Goal: Task Accomplishment & Management: Use online tool/utility

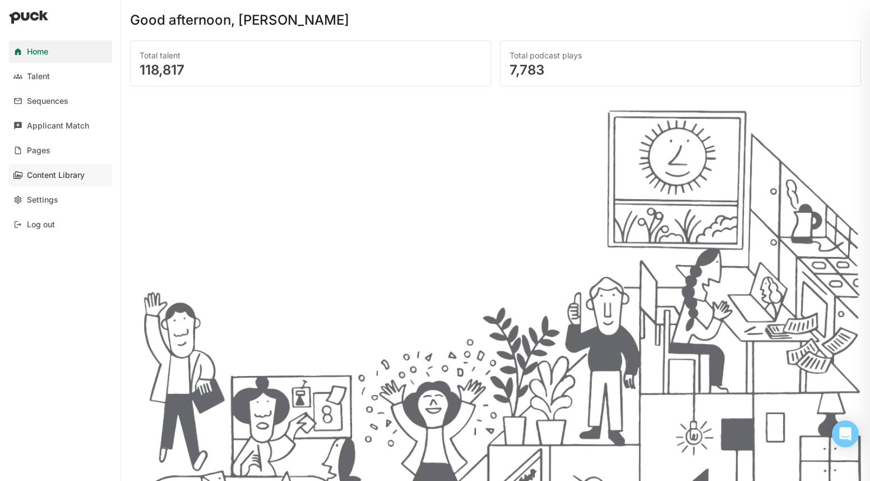
click at [42, 167] on link "Content Library" at bounding box center [60, 175] width 103 height 22
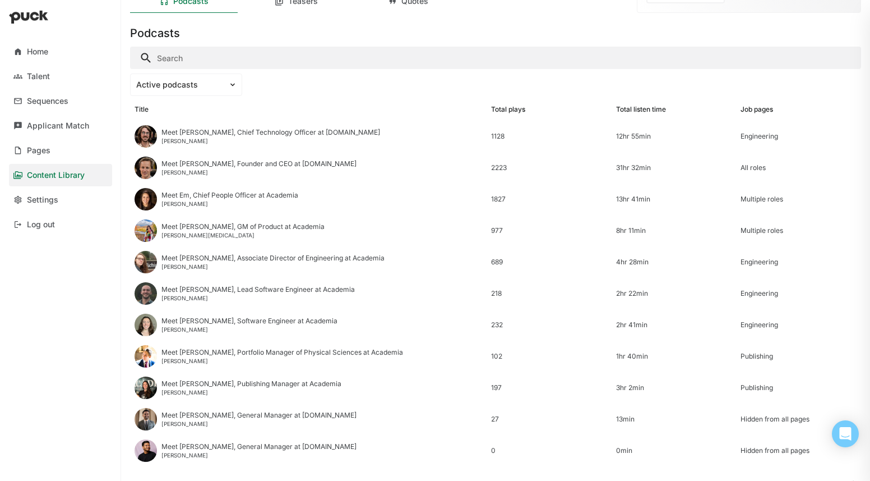
scroll to position [95, 0]
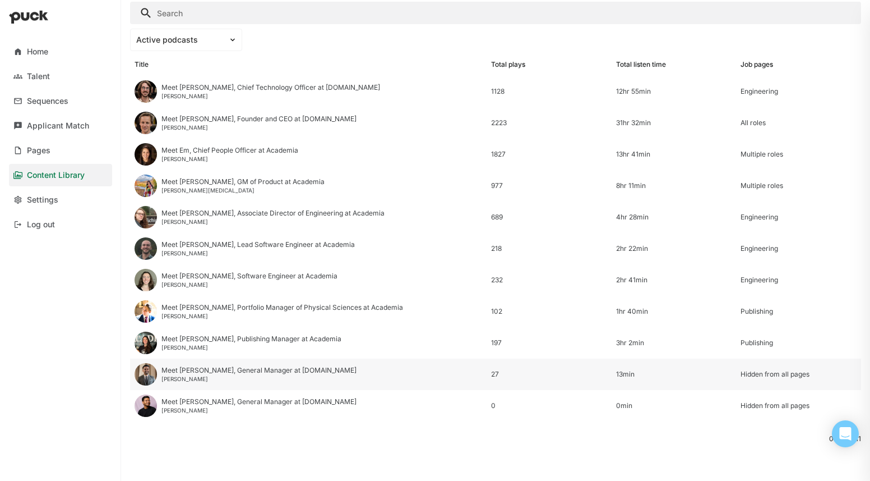
click at [302, 367] on div "Meet [PERSON_NAME], General Manager at [DOMAIN_NAME]" at bounding box center [259, 370] width 195 height 8
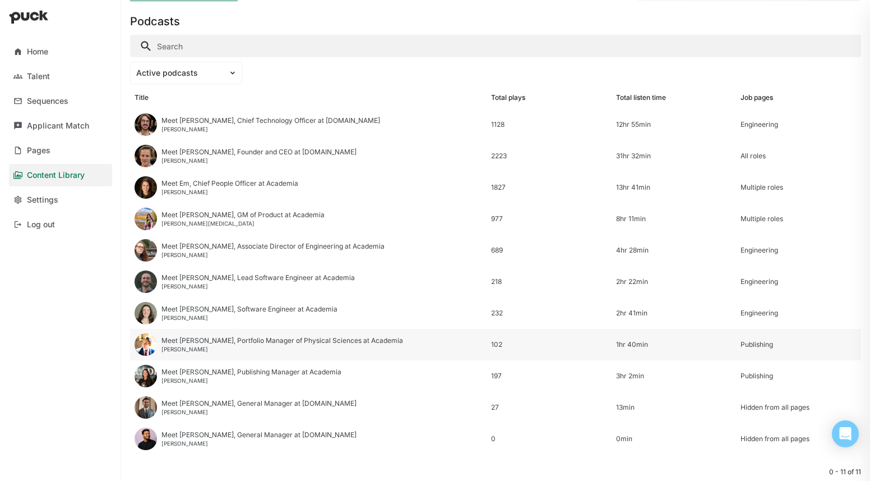
scroll to position [95, 0]
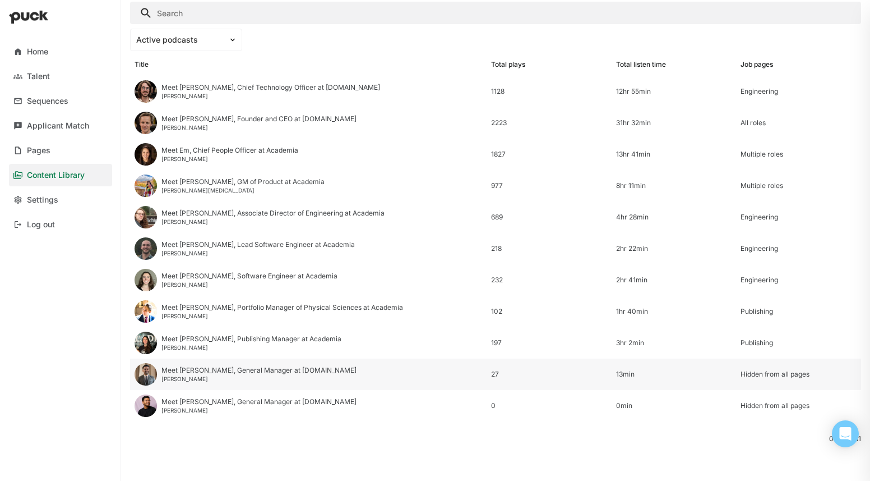
click at [661, 376] on div "13min" at bounding box center [674, 374] width 116 height 8
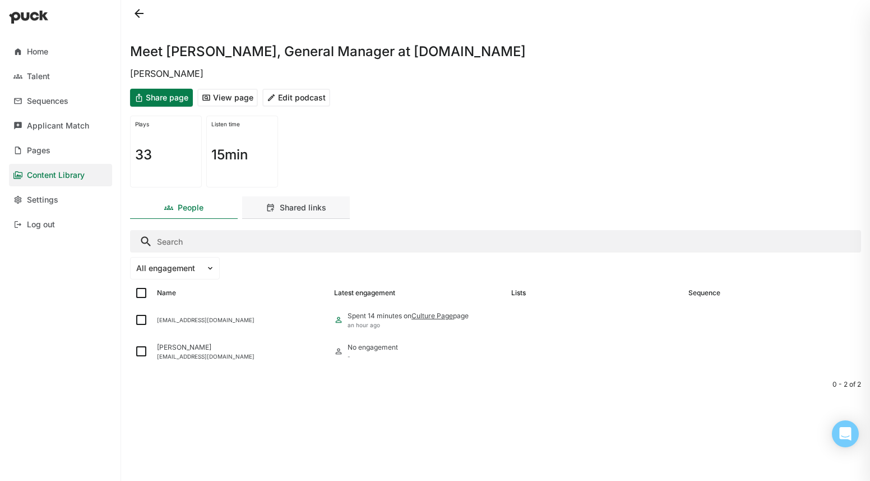
click at [289, 204] on div "Shared links" at bounding box center [303, 208] width 47 height 10
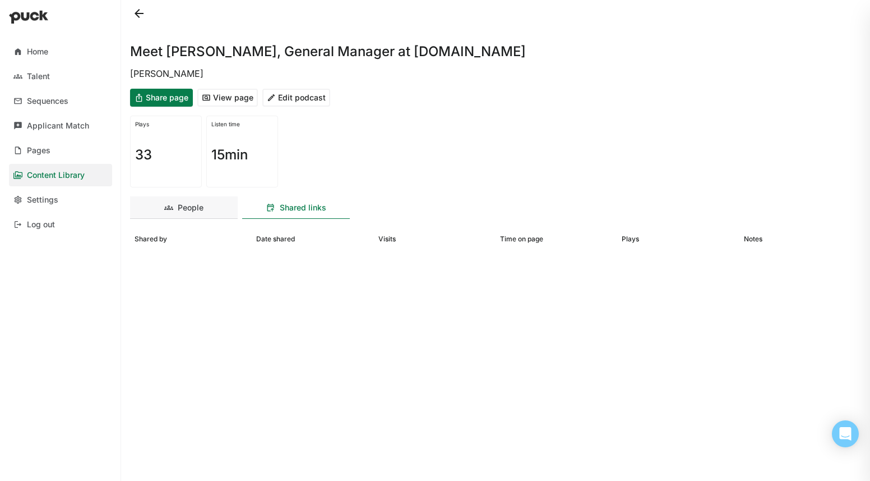
click at [213, 207] on div "People" at bounding box center [184, 207] width 108 height 22
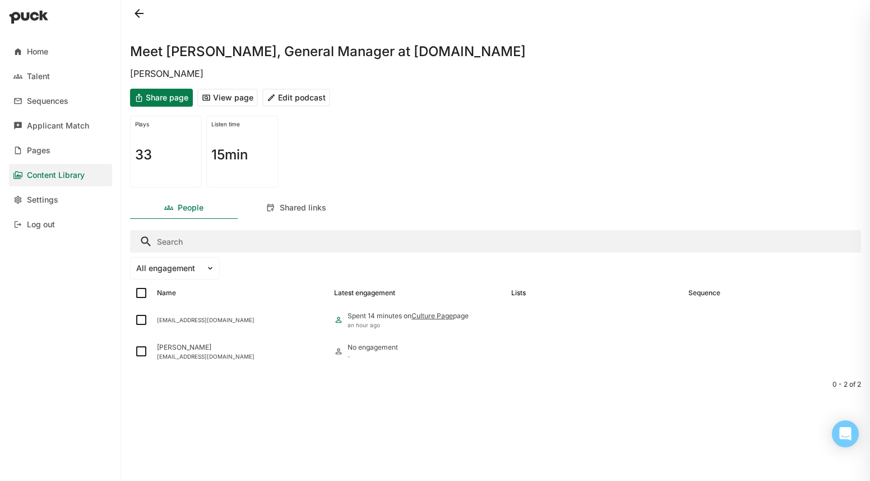
click at [279, 95] on button "Edit podcast" at bounding box center [296, 98] width 68 height 18
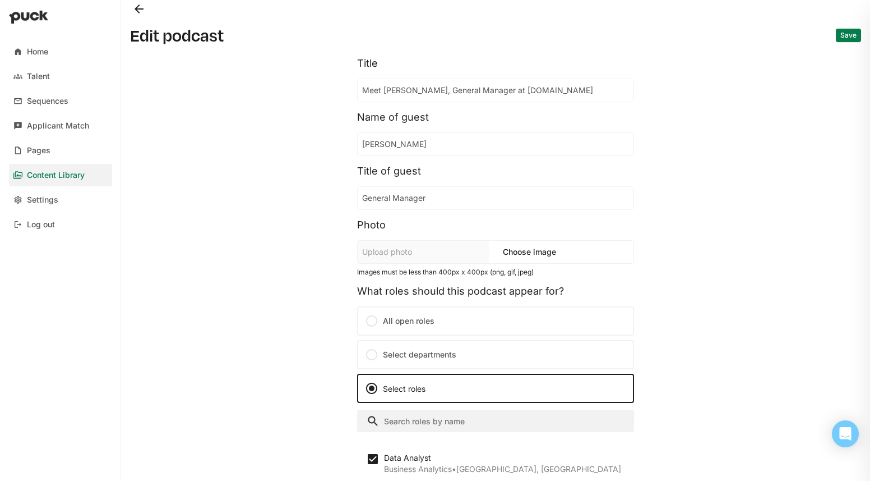
click at [144, 9] on button "Back" at bounding box center [139, 9] width 18 height 18
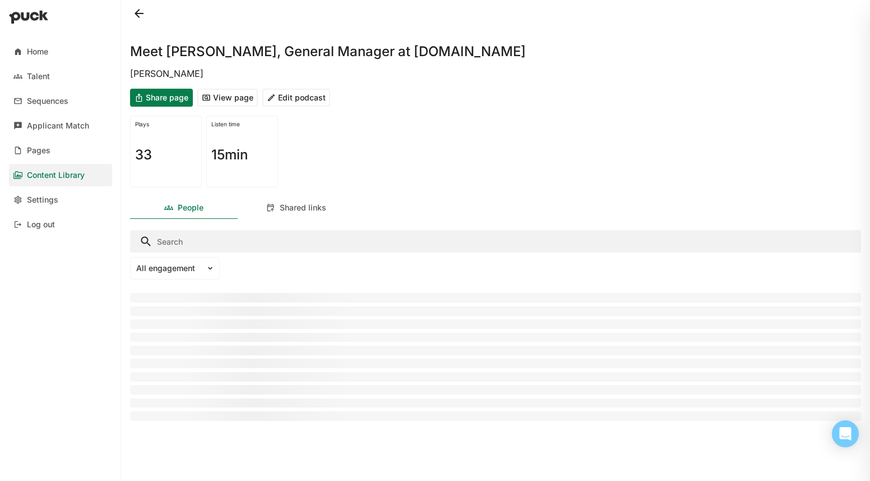
click at [77, 179] on link "Content Library" at bounding box center [60, 175] width 103 height 22
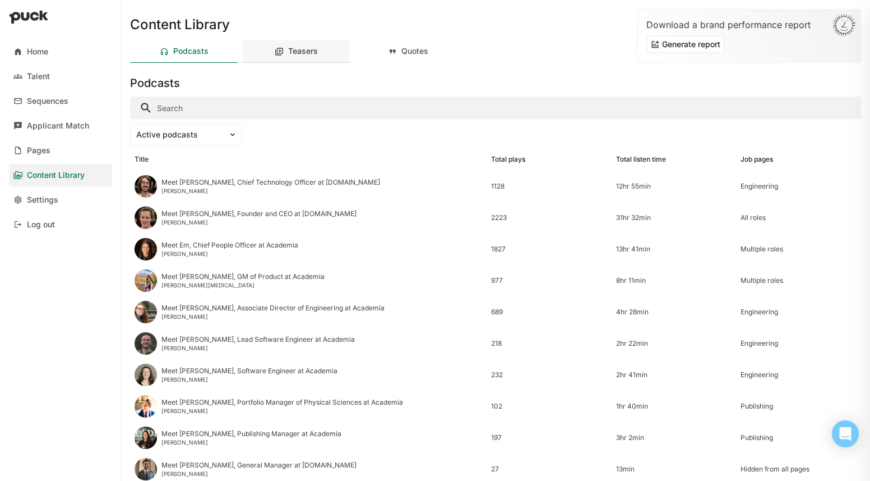
click at [279, 44] on div "Teasers" at bounding box center [296, 51] width 108 height 22
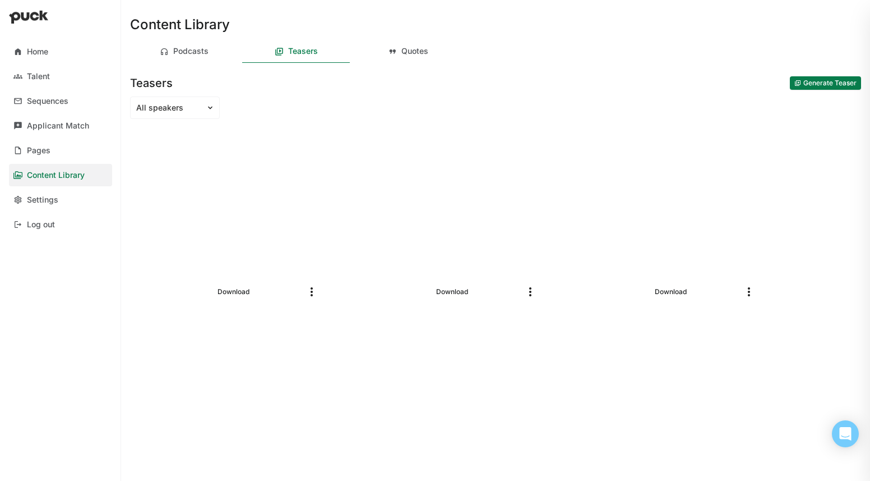
click at [833, 81] on button "Generate Teaser" at bounding box center [825, 82] width 71 height 13
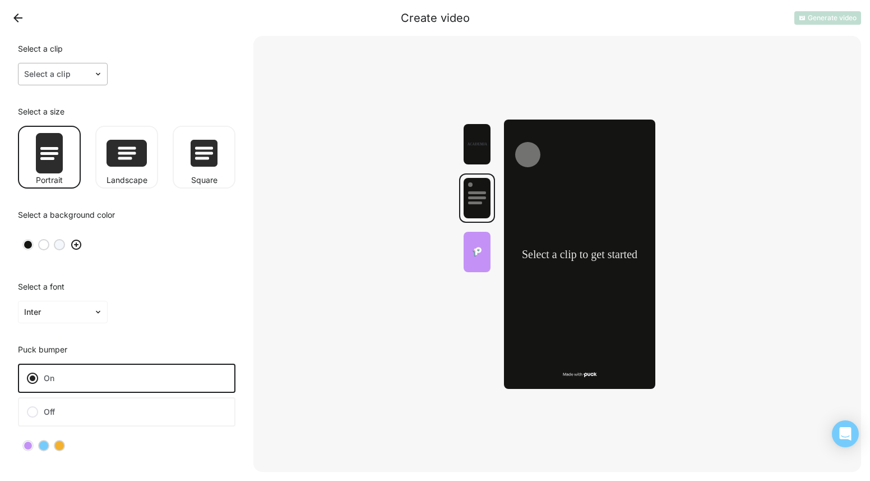
click at [82, 72] on div at bounding box center [56, 74] width 64 height 12
click at [20, 15] on button "Back" at bounding box center [18, 18] width 18 height 18
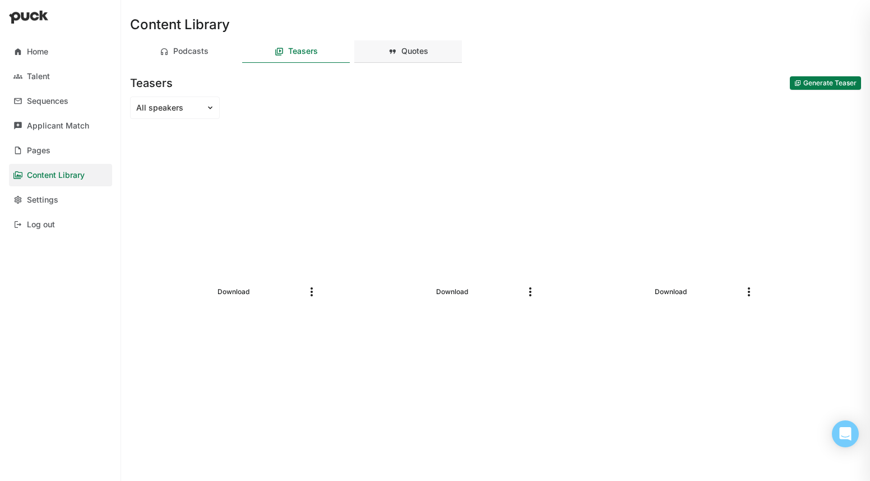
click at [405, 56] on div "Quotes" at bounding box center [415, 52] width 27 height 10
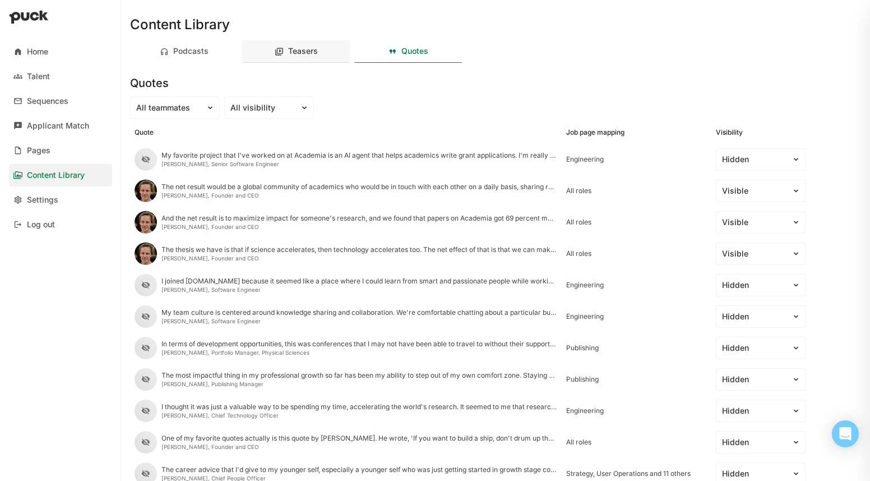
click at [349, 56] on div "Teasers" at bounding box center [296, 51] width 108 height 22
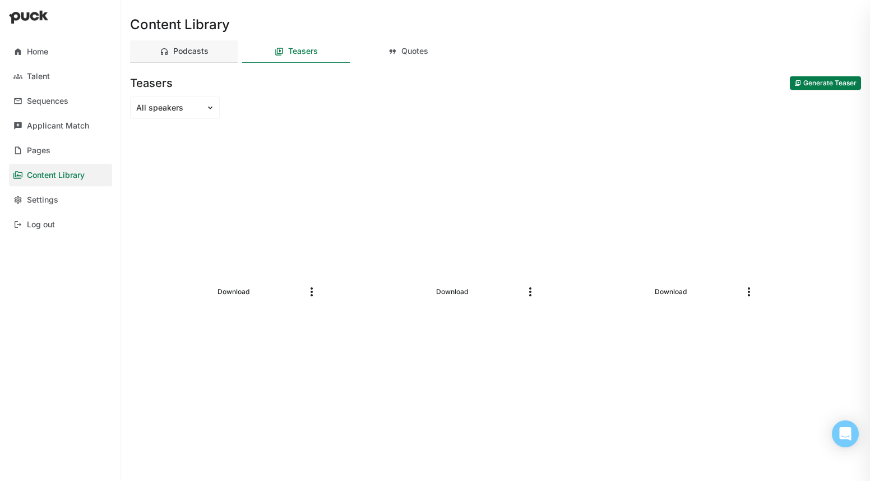
click at [210, 51] on div "Podcasts" at bounding box center [184, 51] width 108 height 22
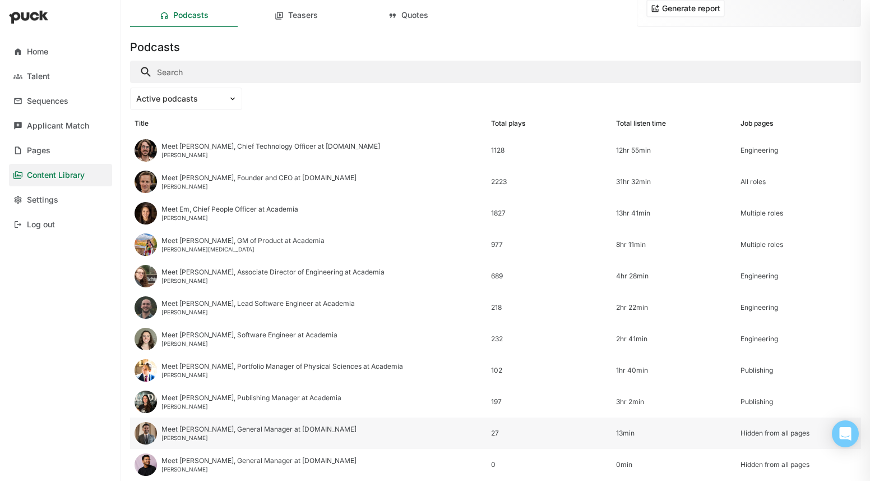
scroll to position [95, 0]
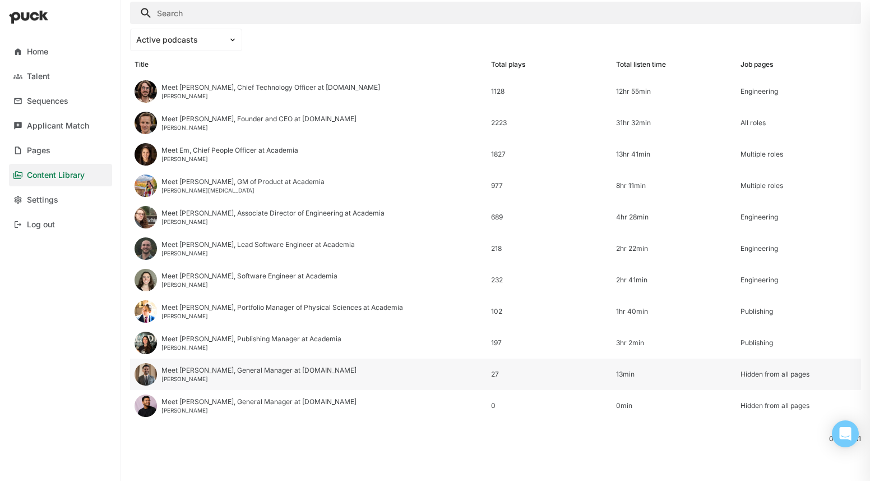
click at [302, 366] on div "Meet [PERSON_NAME], General Manager at [DOMAIN_NAME]" at bounding box center [259, 370] width 195 height 8
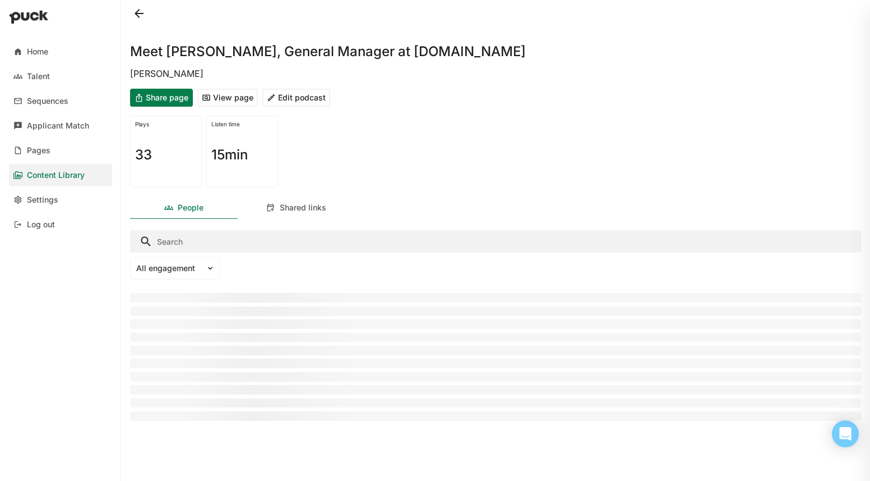
click at [301, 90] on button "Edit podcast" at bounding box center [296, 98] width 68 height 18
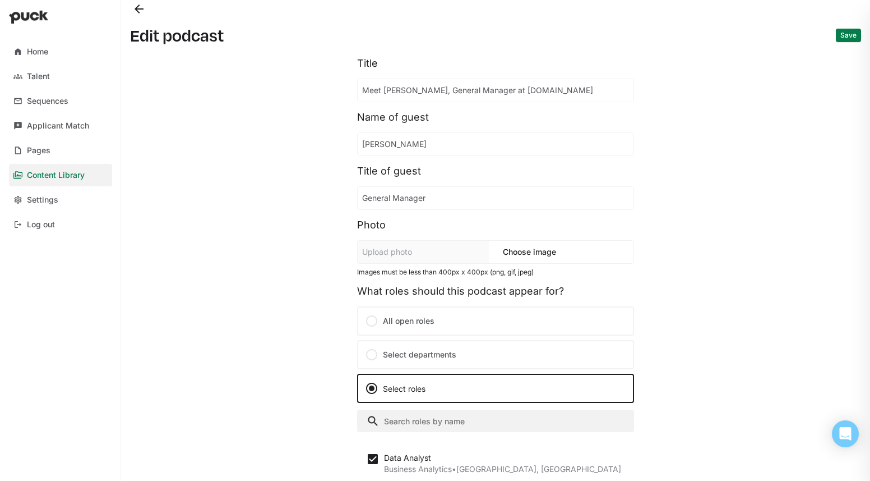
click at [140, 10] on button "Back" at bounding box center [139, 9] width 18 height 18
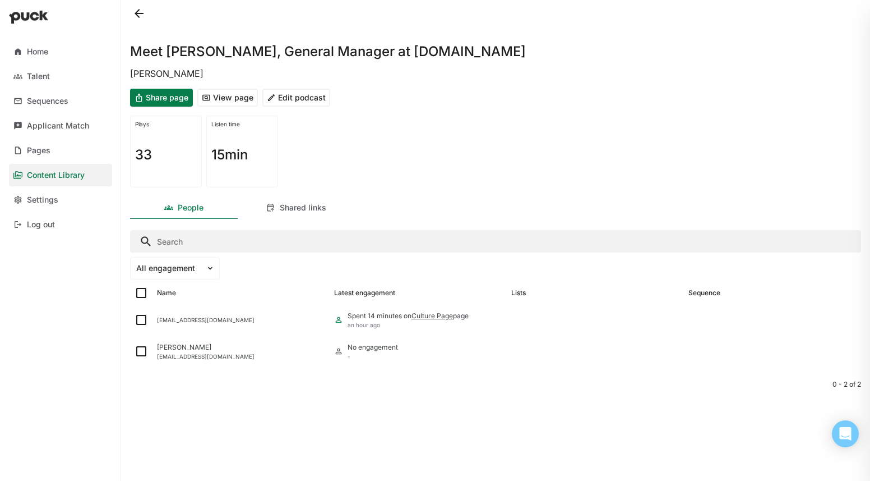
click at [61, 173] on div "Content Library" at bounding box center [56, 175] width 58 height 10
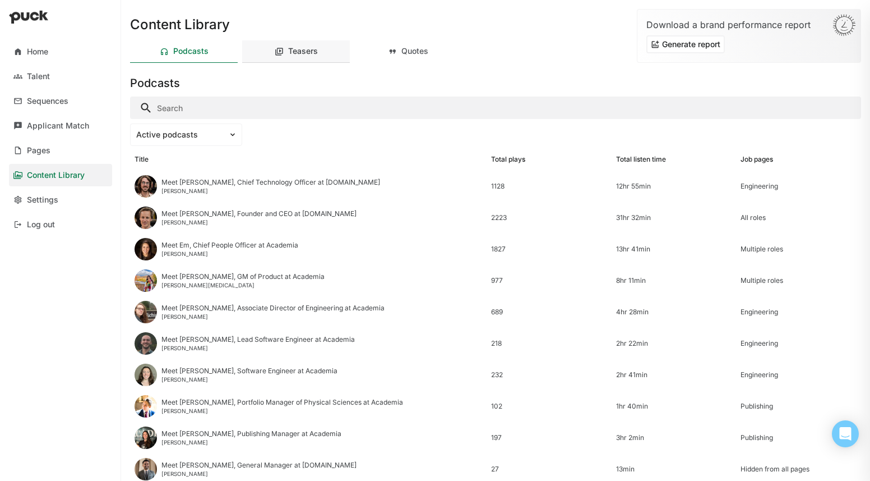
click at [313, 47] on div "Teasers" at bounding box center [303, 52] width 30 height 10
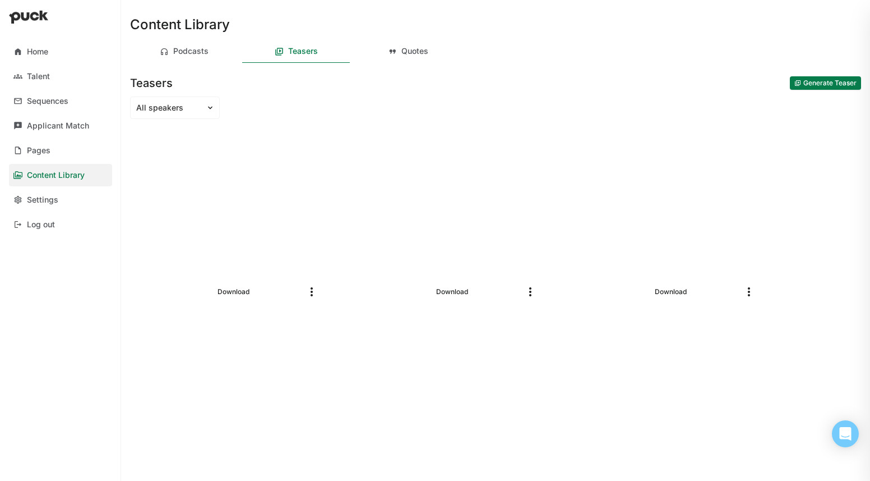
click at [837, 84] on button "Generate Teaser" at bounding box center [825, 82] width 71 height 13
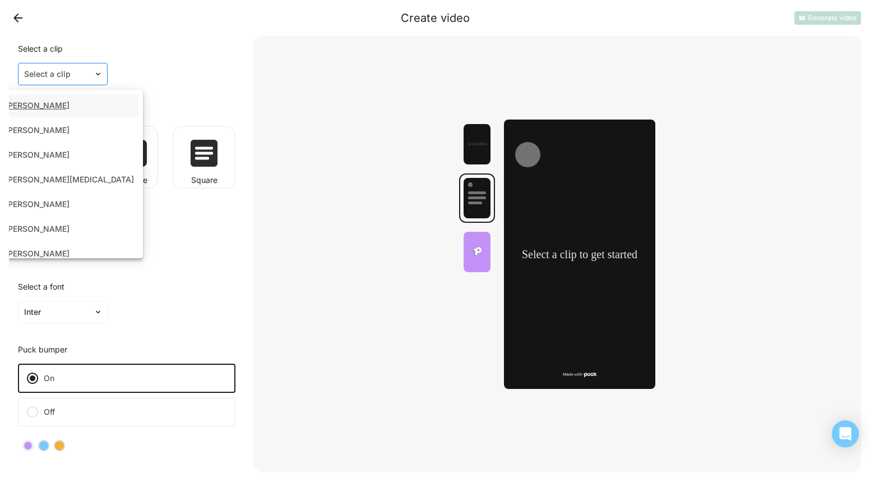
click at [92, 79] on div "Select a clip" at bounding box center [56, 74] width 75 height 16
click at [224, 209] on div "Select a background color" at bounding box center [127, 235] width 236 height 67
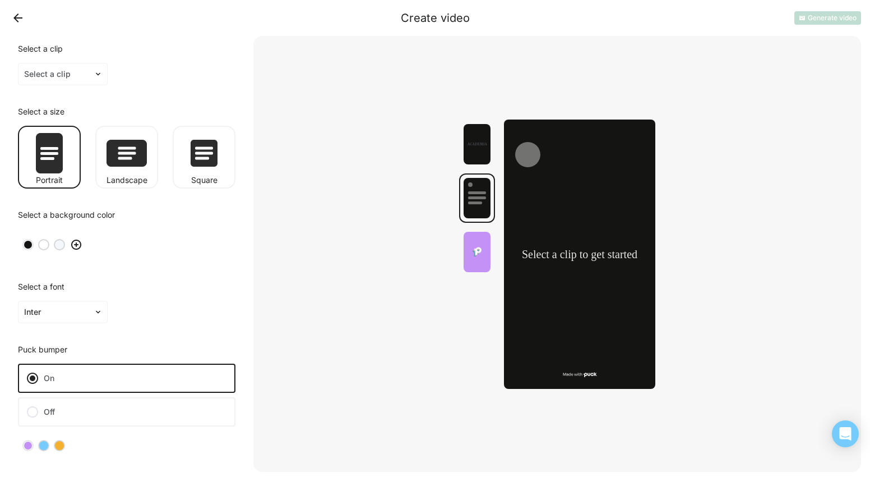
click at [23, 22] on button "Back" at bounding box center [18, 18] width 18 height 18
